Goal: Check status: Check status

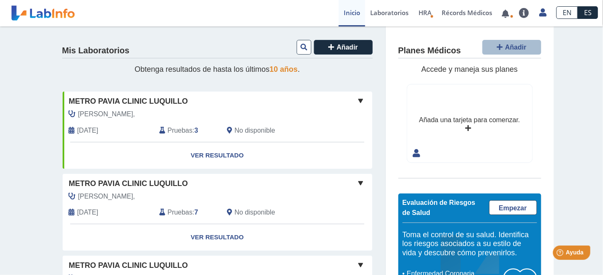
click at [185, 129] on span "Pruebas" at bounding box center [180, 131] width 25 height 10
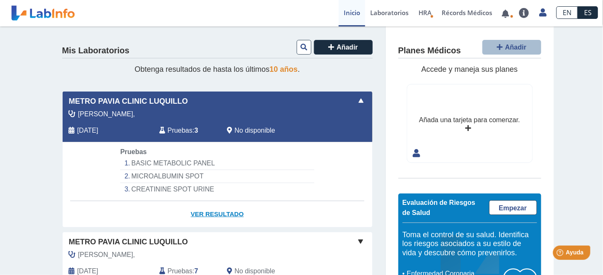
click at [224, 214] on link "Ver Resultado" at bounding box center [218, 214] width 310 height 26
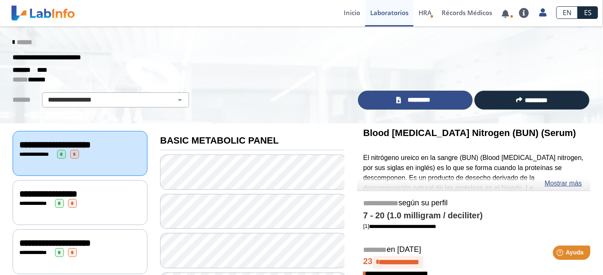
click at [436, 98] on link "*********" at bounding box center [415, 100] width 115 height 19
